Goal: Task Accomplishment & Management: Manage account settings

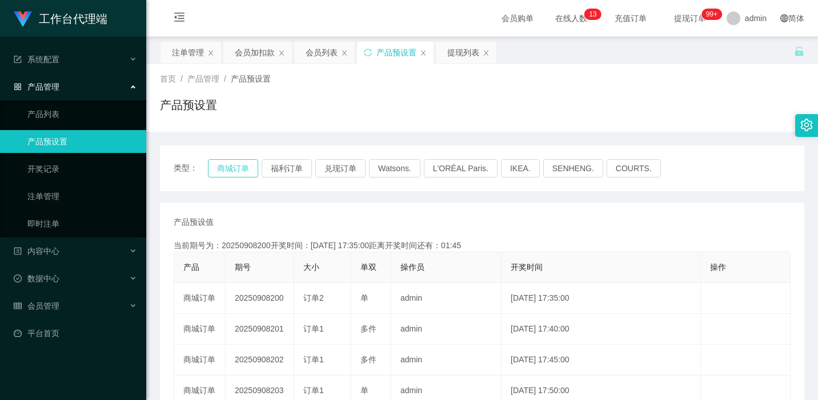
click at [229, 173] on button "商城订单" at bounding box center [233, 168] width 50 height 18
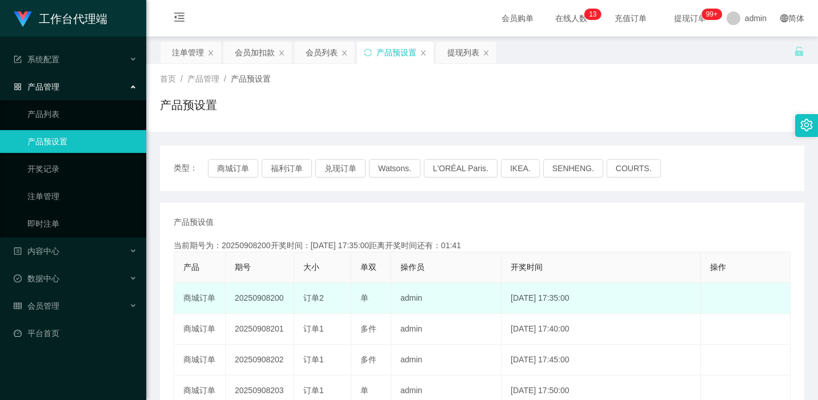
drag, startPoint x: 286, startPoint y: 298, endPoint x: 225, endPoint y: 302, distance: 61.8
click at [225, 302] on tr "商城订单 20250908200 订单2 单 admin [DATE] 17:35:00 编 辑 限制投注" at bounding box center [482, 298] width 616 height 31
copy tr "商城订单 20250908200"
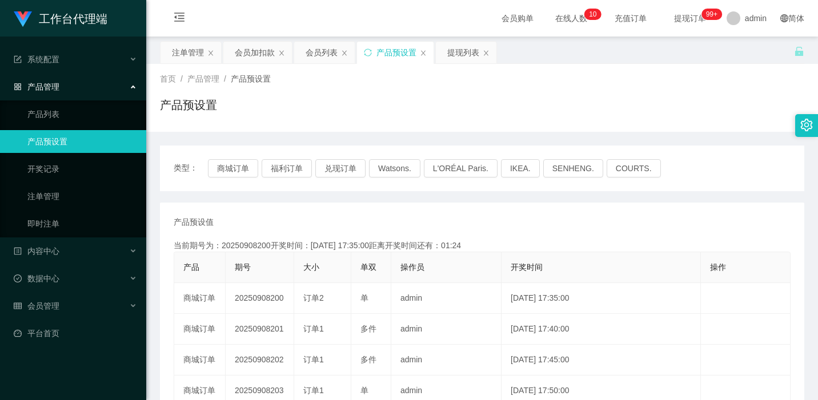
drag, startPoint x: 346, startPoint y: 145, endPoint x: 343, endPoint y: 129, distance: 16.2
click at [346, 145] on div "类型： 商城订单 福利订单 兑现订单 Watsons. L'ORÉAL Paris. IKEA. [GEOGRAPHIC_DATA]. COURTS. 产品预…" at bounding box center [482, 387] width 644 height 510
click at [75, 307] on div "会员管理" at bounding box center [73, 306] width 146 height 23
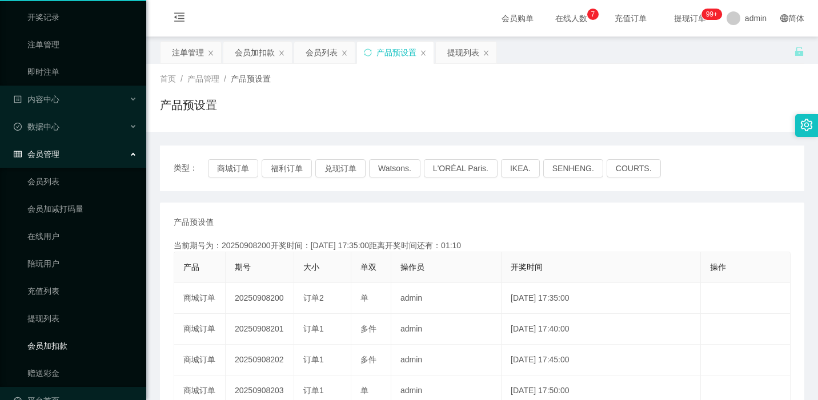
click at [63, 335] on link "会员加扣款" at bounding box center [82, 346] width 110 height 23
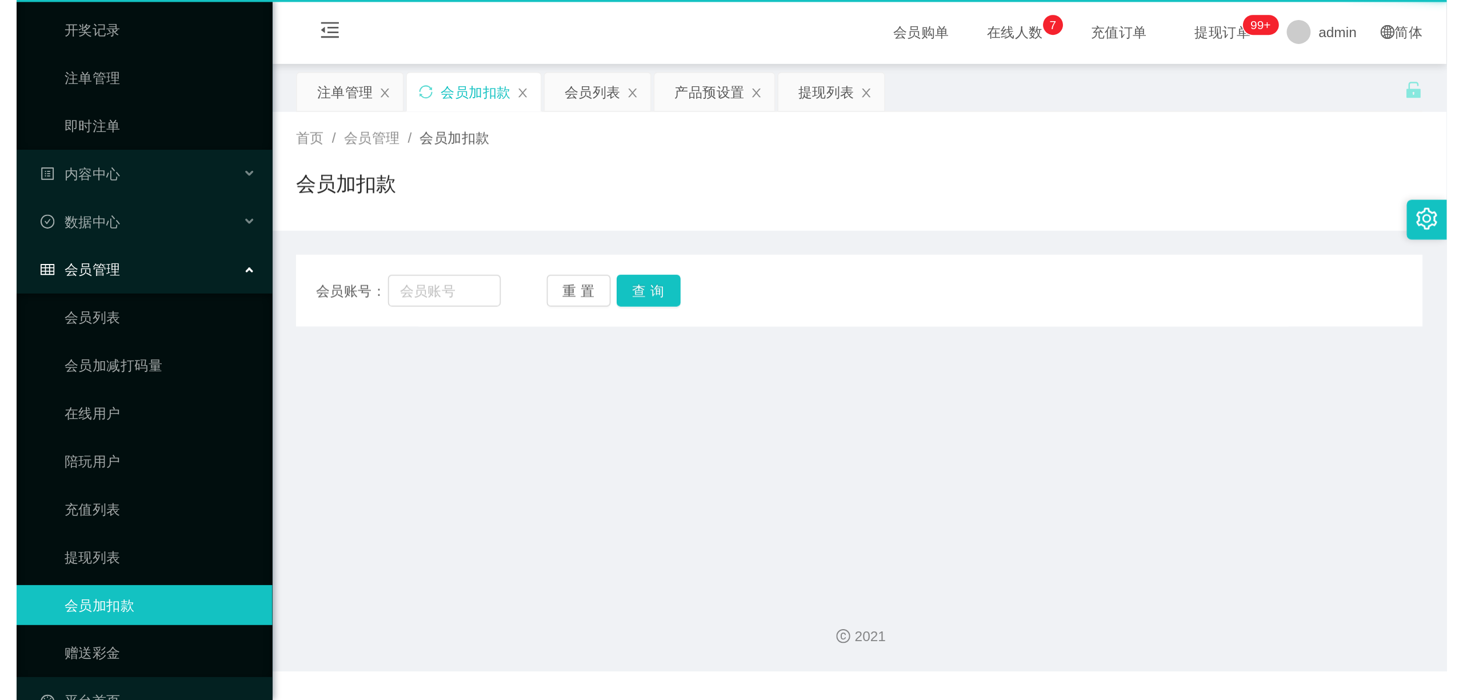
scroll to position [29, 0]
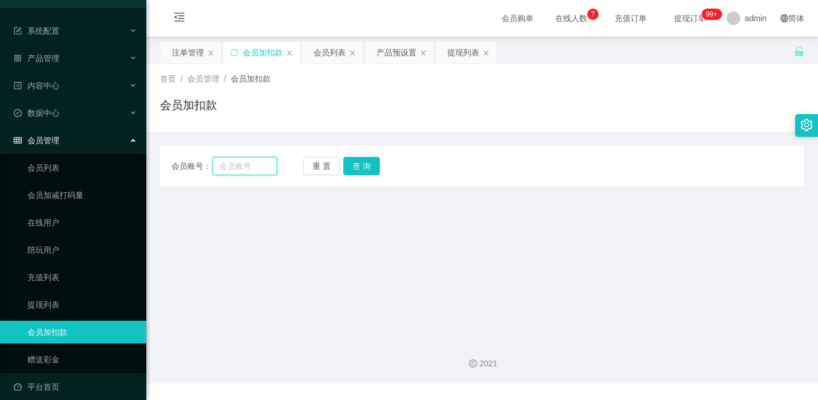
click at [237, 163] on input "text" at bounding box center [245, 166] width 65 height 18
paste input "Loke1951"
type input "Loke1951"
click at [356, 170] on button "查 询" at bounding box center [361, 166] width 37 height 18
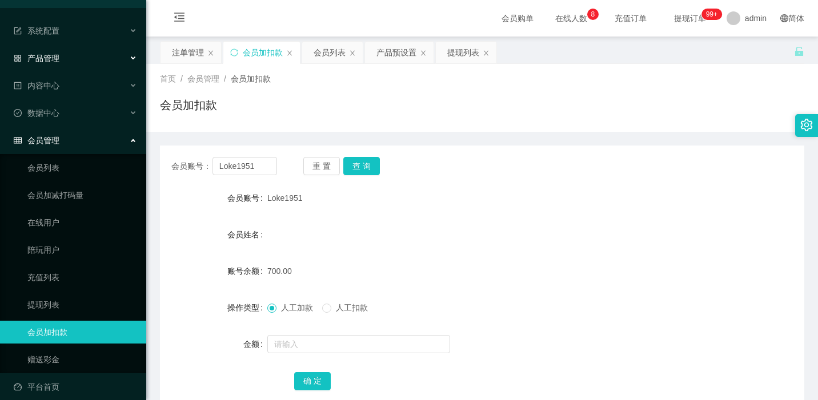
click at [111, 55] on div "产品管理" at bounding box center [73, 58] width 146 height 23
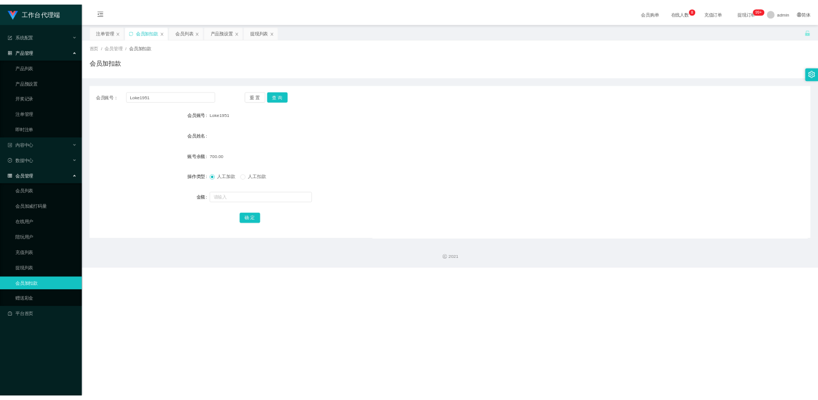
scroll to position [0, 0]
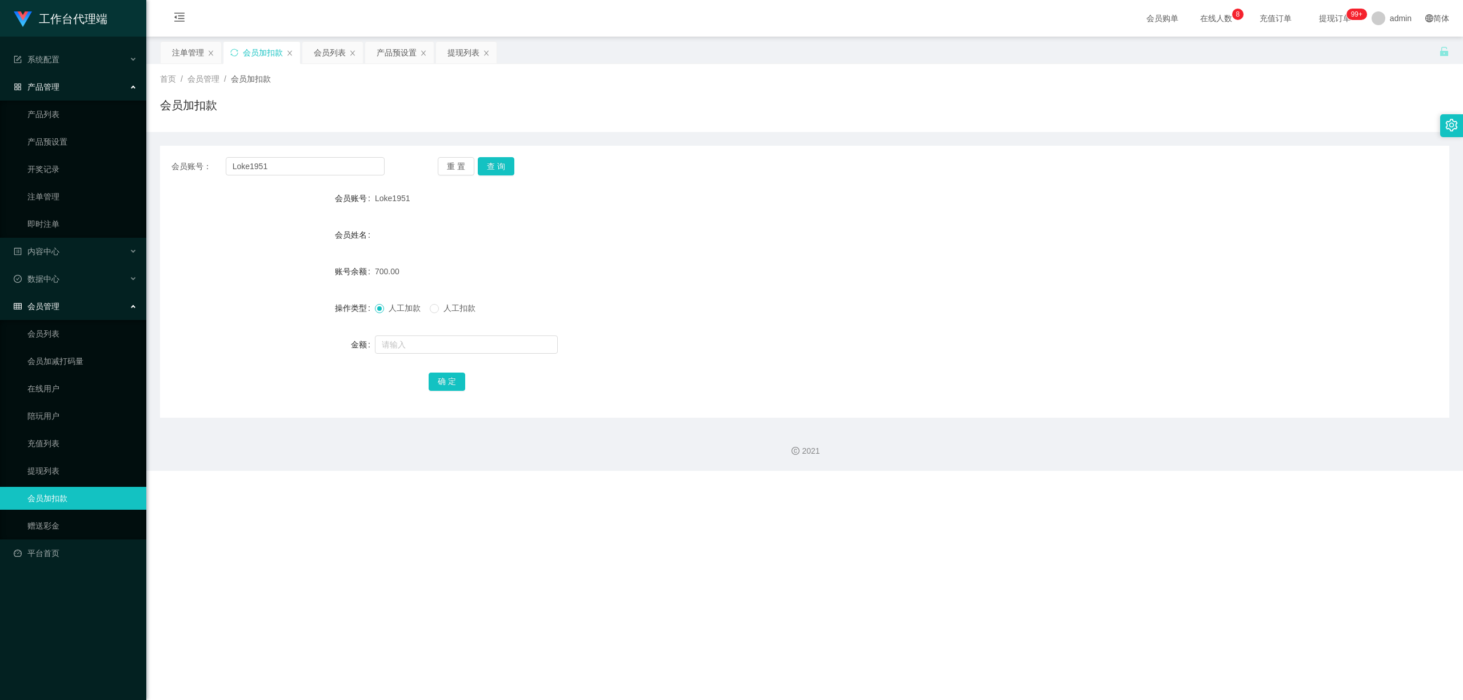
click at [62, 89] on div "产品管理" at bounding box center [73, 86] width 146 height 23
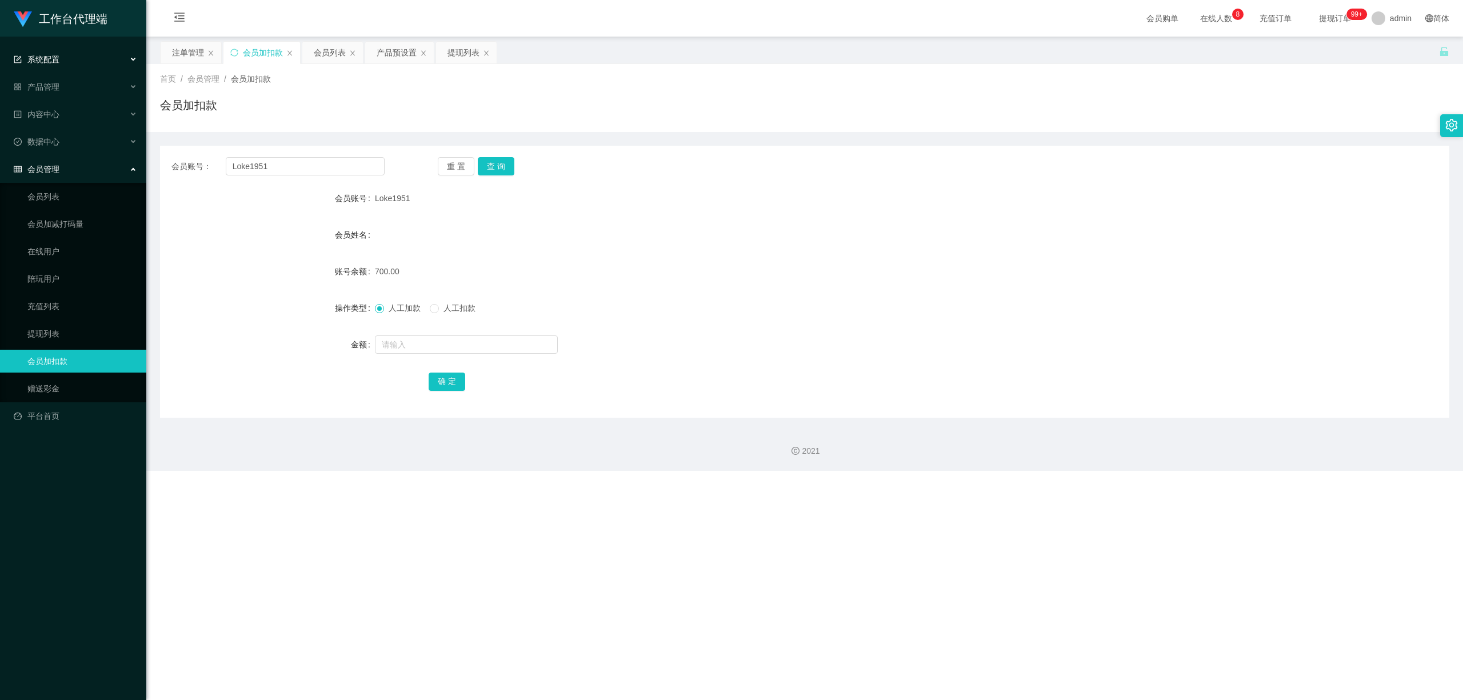
click at [71, 65] on div "系统配置" at bounding box center [73, 59] width 146 height 23
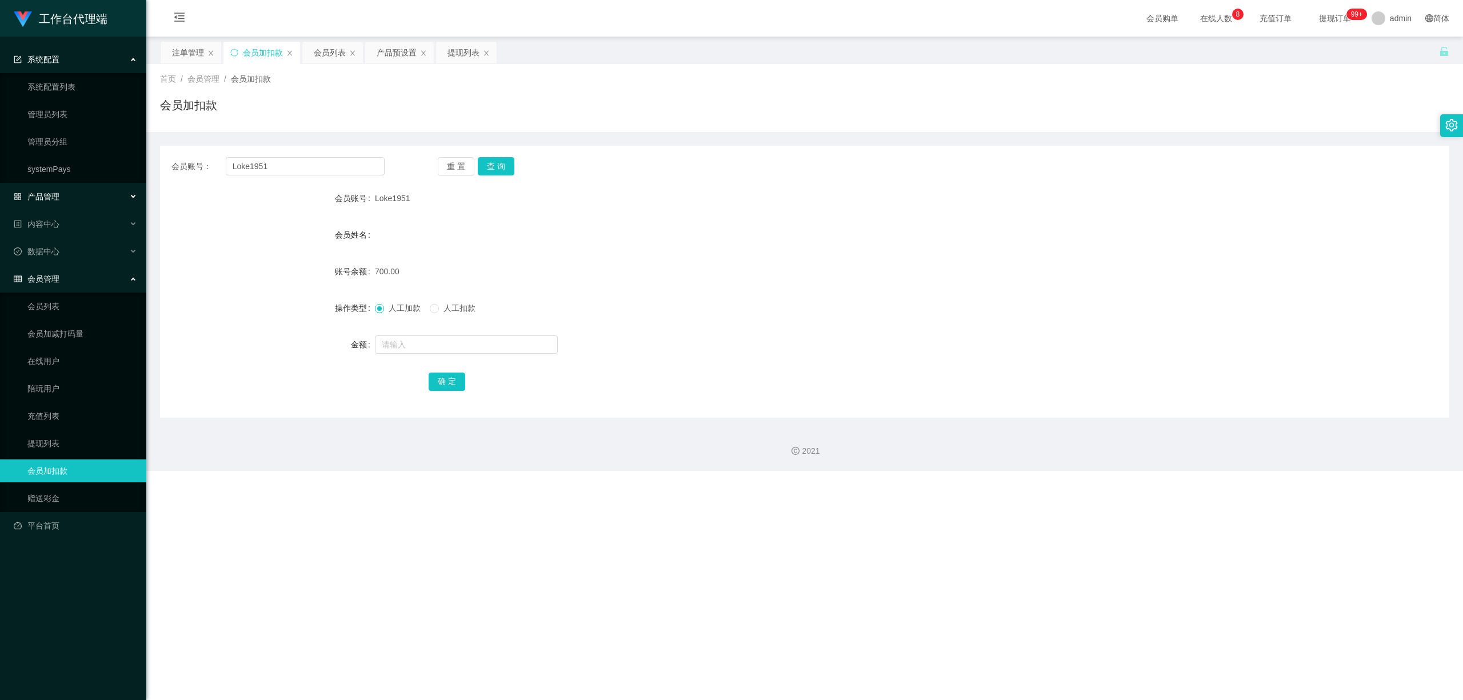
click at [80, 186] on div "产品管理" at bounding box center [73, 196] width 146 height 23
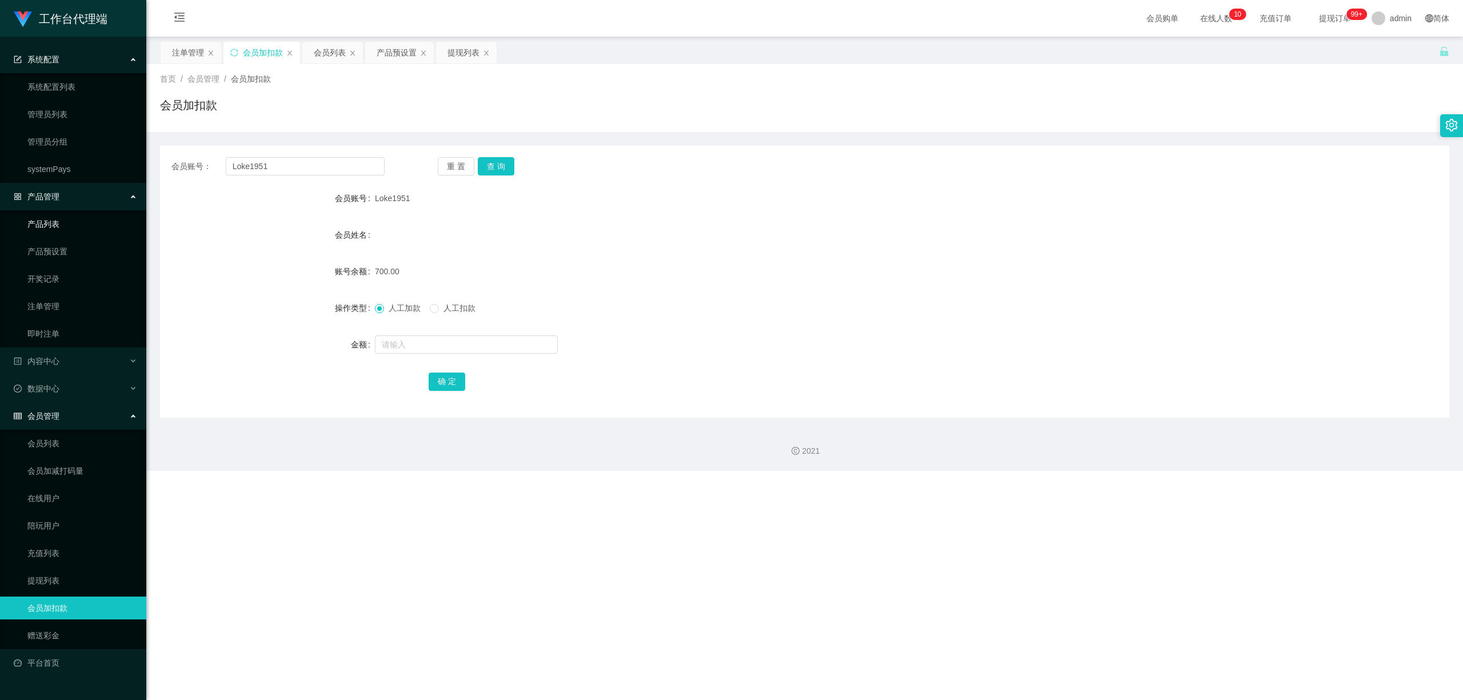
click at [82, 226] on link "产品列表" at bounding box center [82, 224] width 110 height 23
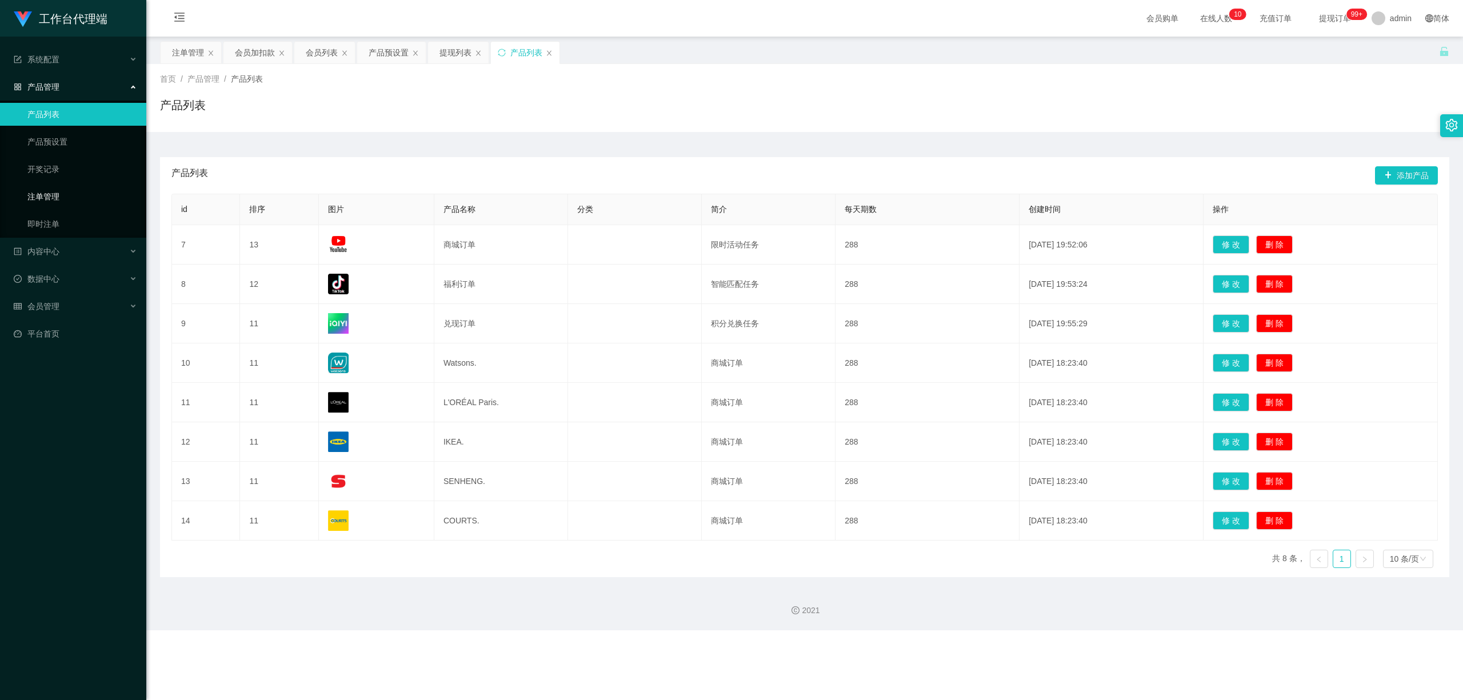
click at [69, 202] on link "注单管理" at bounding box center [82, 196] width 110 height 23
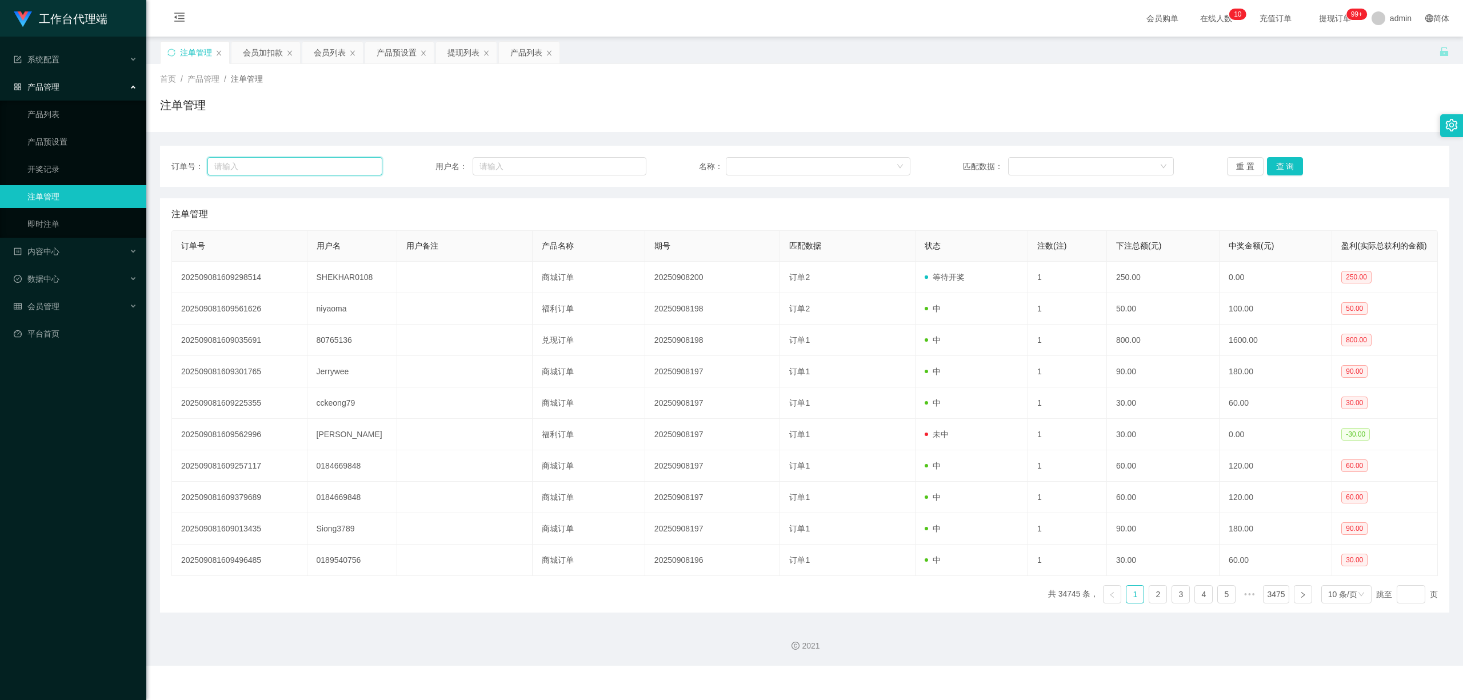
click at [287, 169] on input "text" at bounding box center [294, 166] width 175 height 18
paste input "Loke1951"
type input "Loke1951"
click at [554, 174] on input "text" at bounding box center [559, 166] width 174 height 18
paste input "Loke1951"
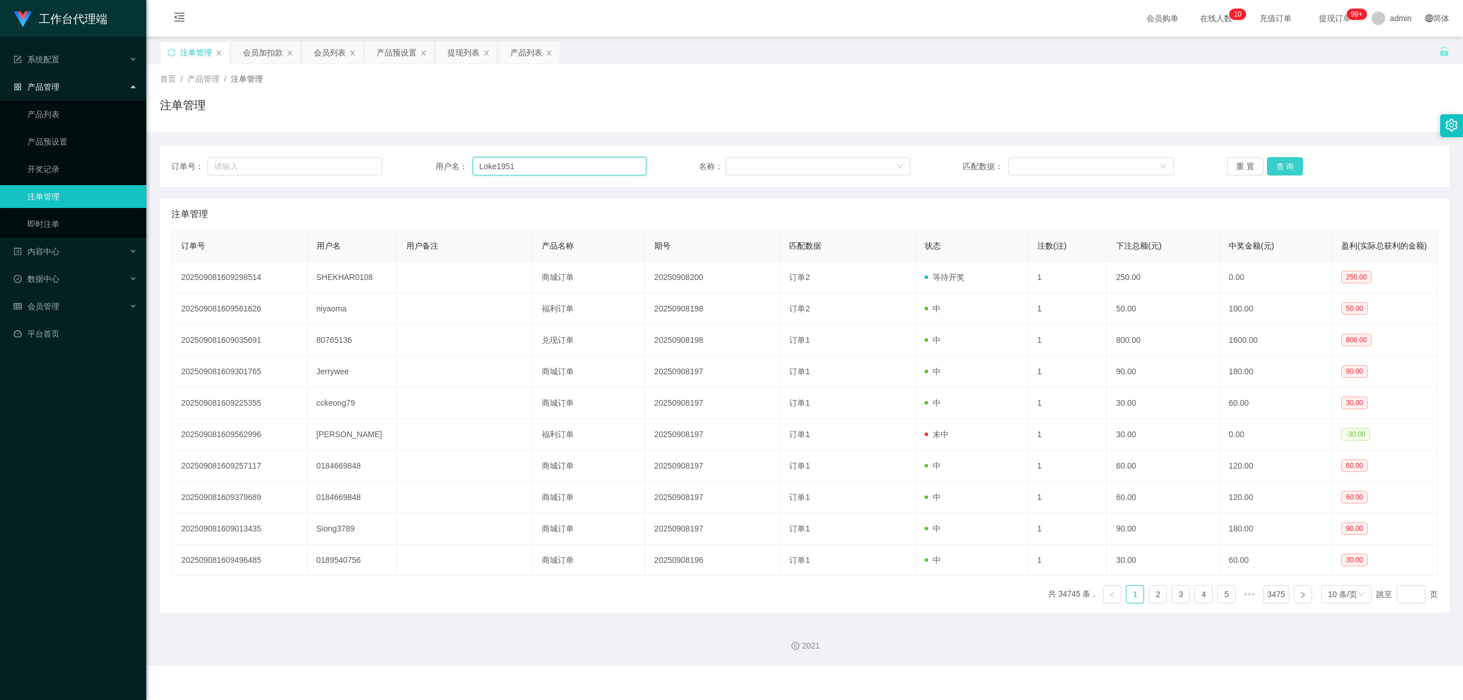
type input "Loke1951"
click at [818, 167] on button "查 询" at bounding box center [1285, 166] width 37 height 18
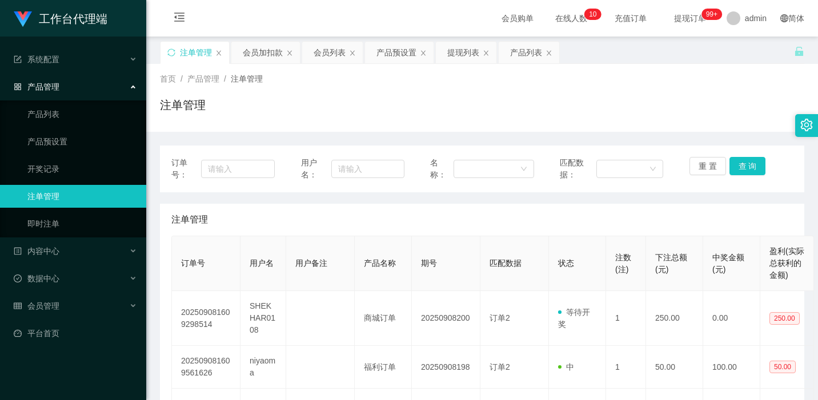
scroll to position [152, 0]
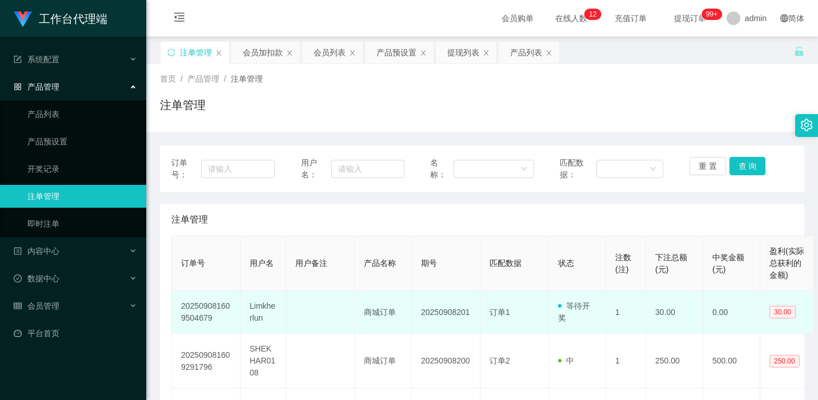
click at [350, 311] on td at bounding box center [320, 312] width 69 height 43
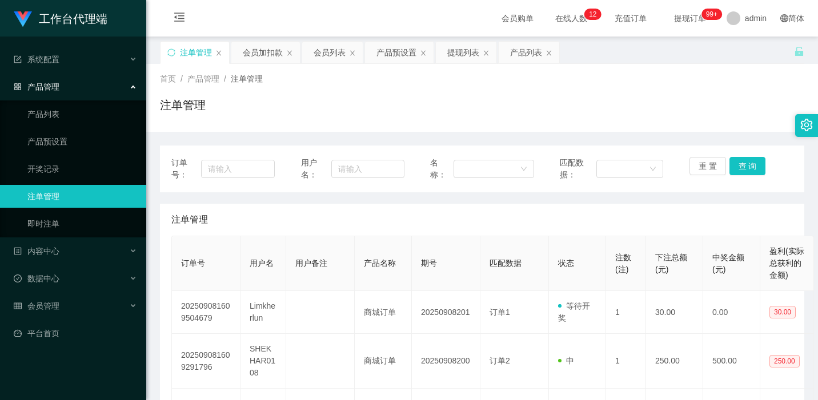
drag, startPoint x: 358, startPoint y: 236, endPoint x: 357, endPoint y: 209, distance: 27.4
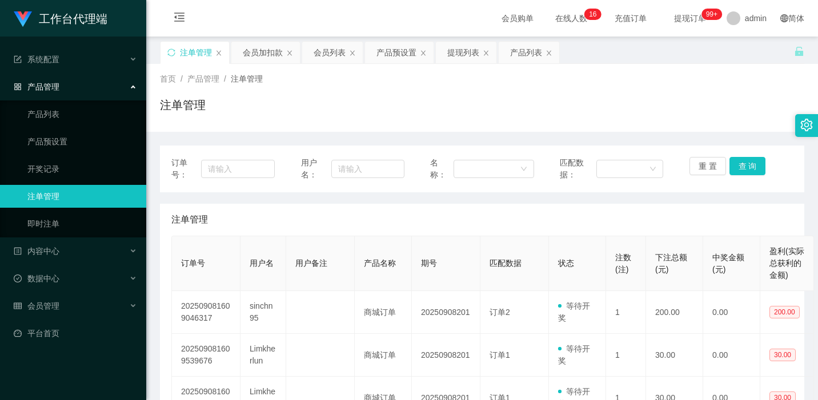
scroll to position [76, 0]
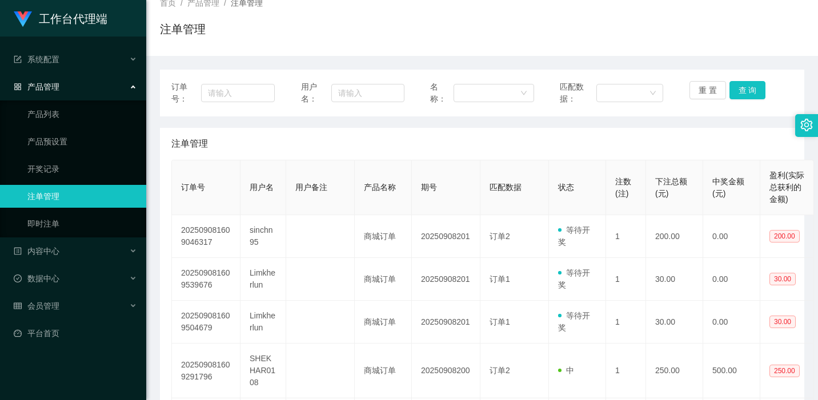
click at [355, 53] on div "首页 / 产品管理 / 注单管理 / 注单管理" at bounding box center [482, 22] width 672 height 68
